Goal: Task Accomplishment & Management: Manage account settings

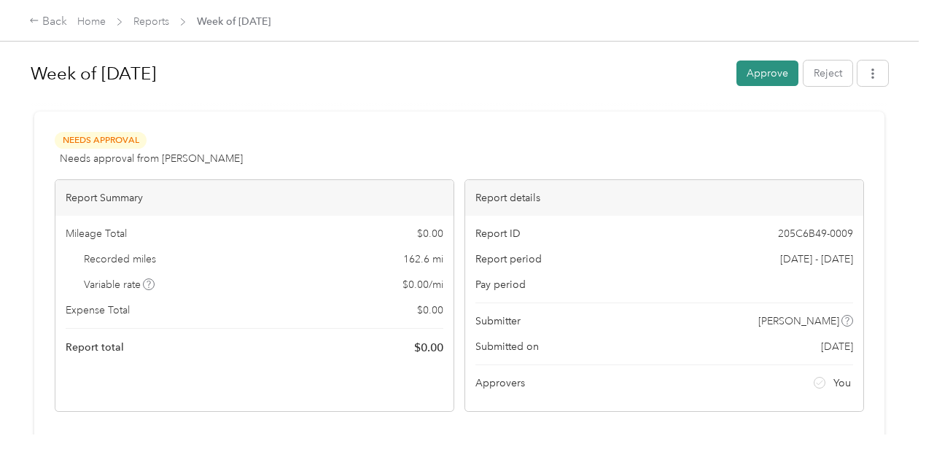
click at [759, 62] on button "Approve" at bounding box center [768, 74] width 62 height 26
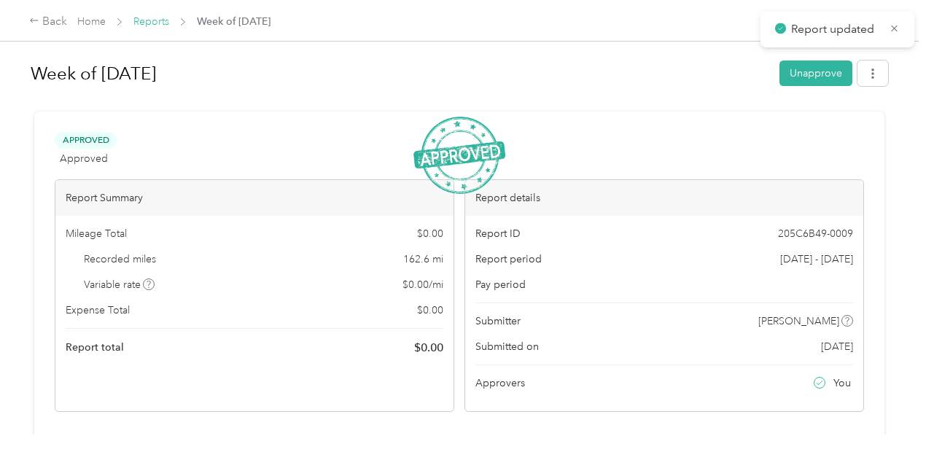
click at [139, 23] on link "Reports" at bounding box center [151, 21] width 36 height 12
